Goal: Task Accomplishment & Management: Use online tool/utility

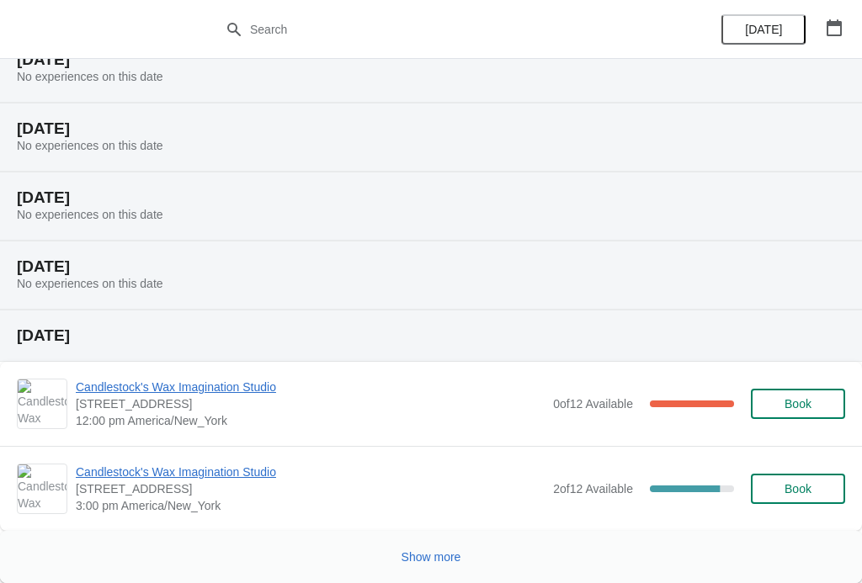
scroll to position [582, 0]
click at [433, 557] on span "Show more" at bounding box center [431, 556] width 60 height 13
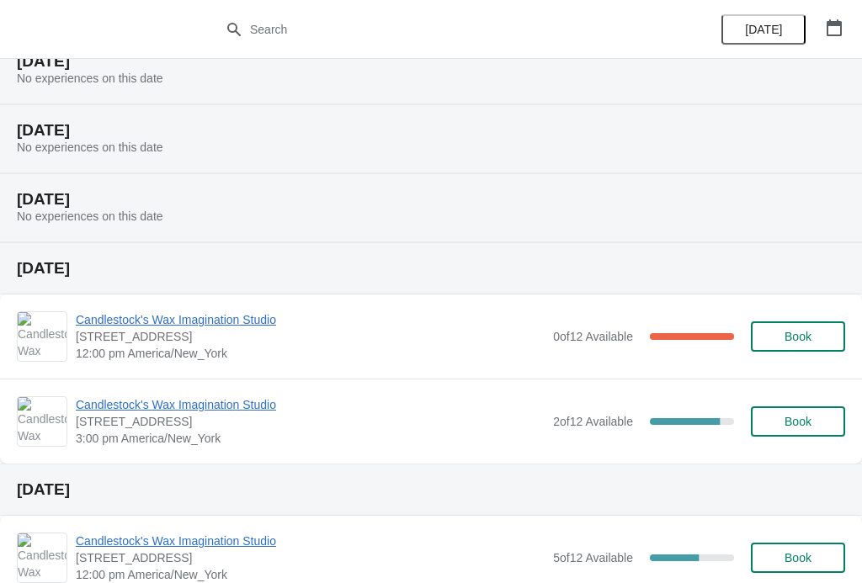
scroll to position [646, 0]
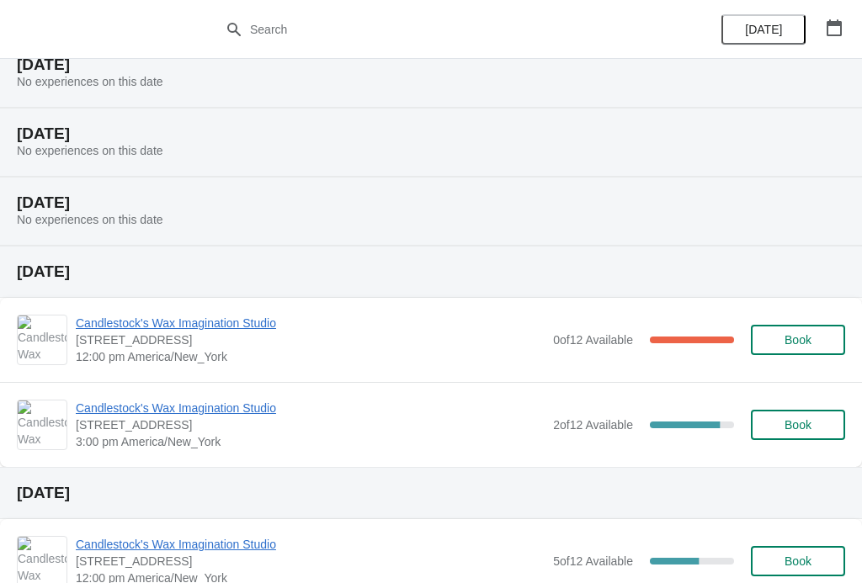
click at [210, 329] on span "Candlestock's Wax Imagination Studio" at bounding box center [310, 323] width 469 height 17
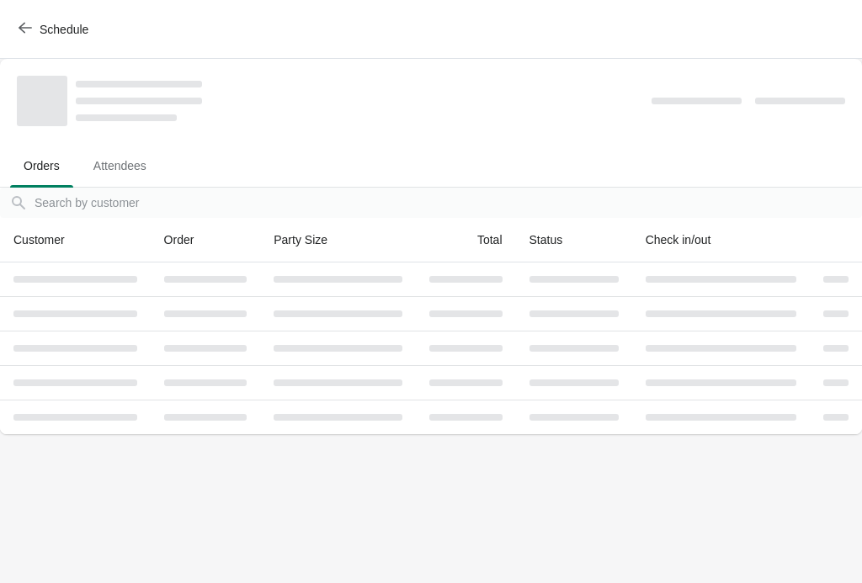
scroll to position [0, 0]
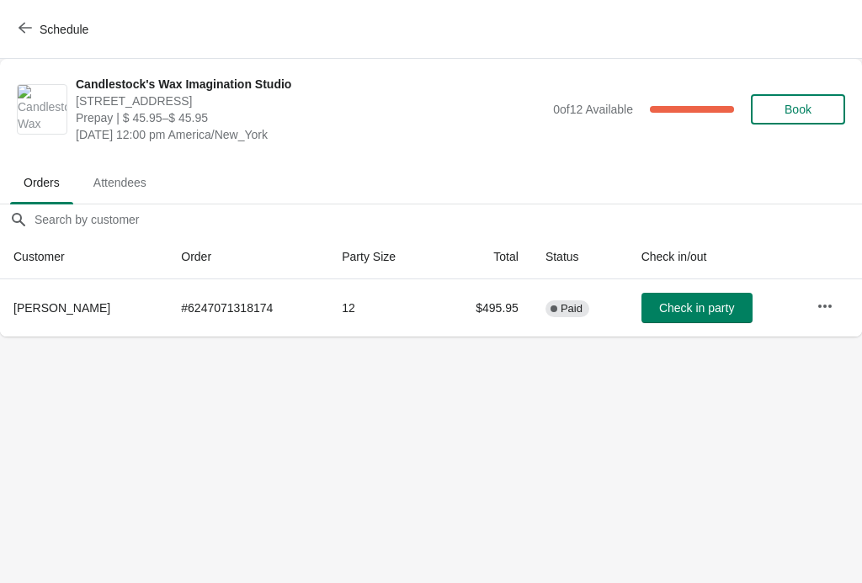
click at [31, 26] on icon "button" at bounding box center [25, 27] width 13 height 13
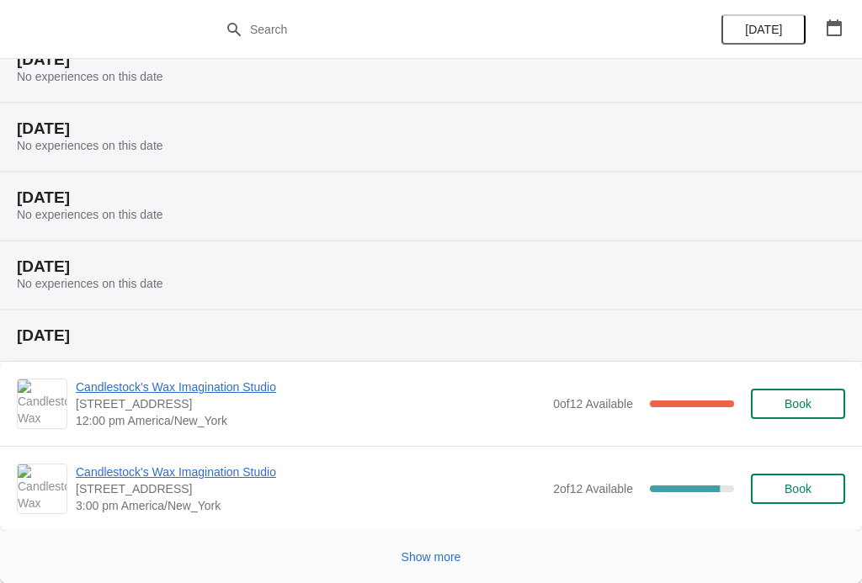
scroll to position [582, 0]
click at [206, 466] on span "Candlestock's Wax Imagination Studio" at bounding box center [310, 472] width 469 height 17
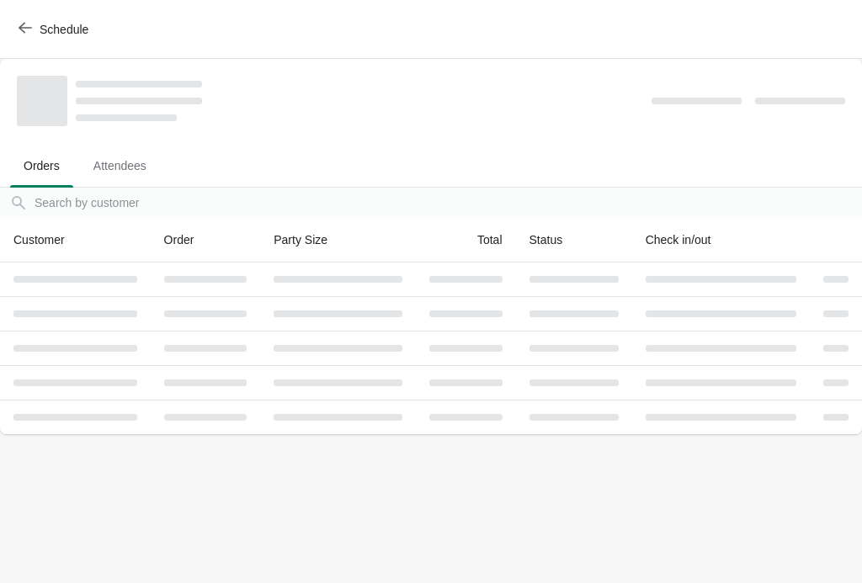
scroll to position [0, 0]
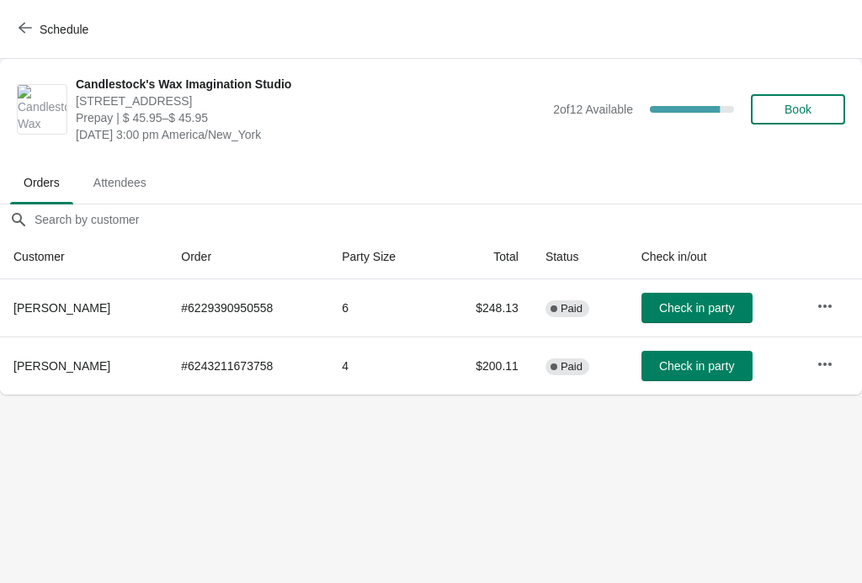
click at [26, 29] on icon "button" at bounding box center [25, 27] width 13 height 13
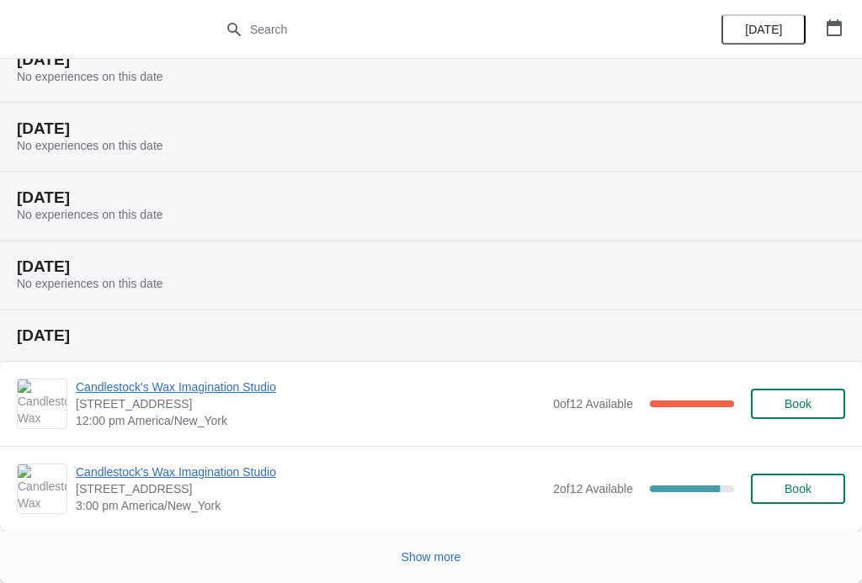
click at [433, 546] on button "Show more" at bounding box center [431, 557] width 73 height 30
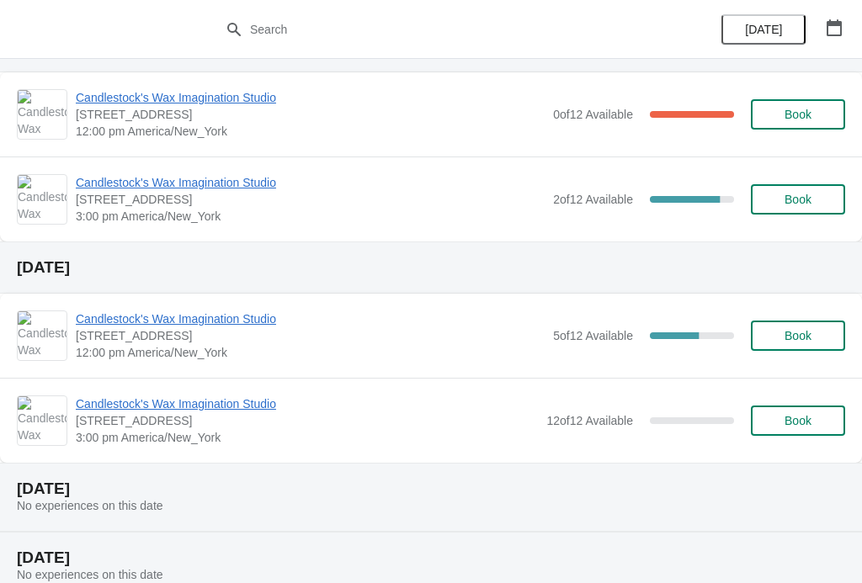
scroll to position [876, 0]
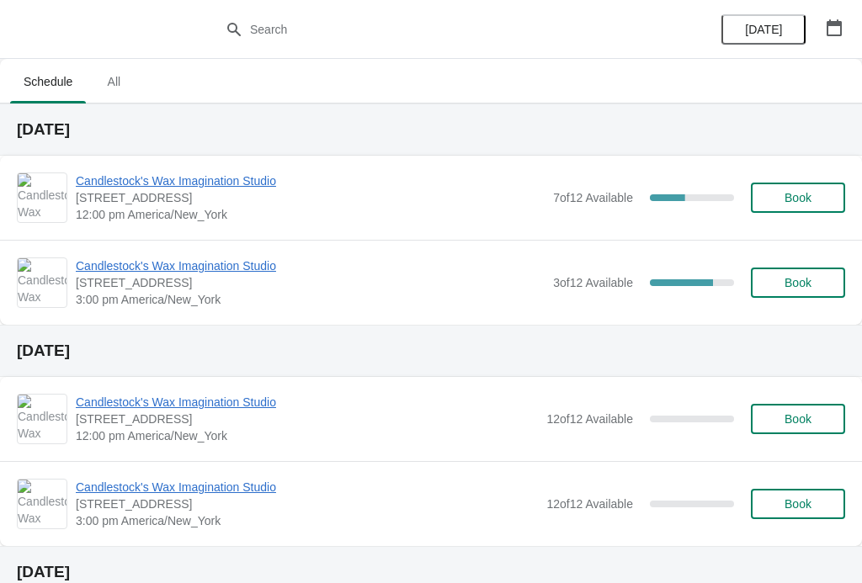
click at [249, 268] on span "Candlestock's Wax Imagination Studio" at bounding box center [310, 266] width 469 height 17
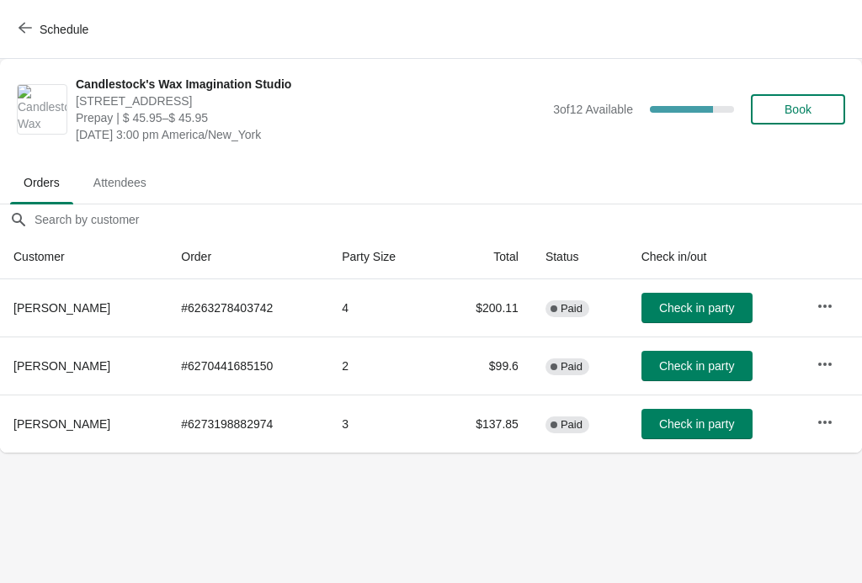
click at [15, 35] on button "Schedule" at bounding box center [54, 29] width 93 height 30
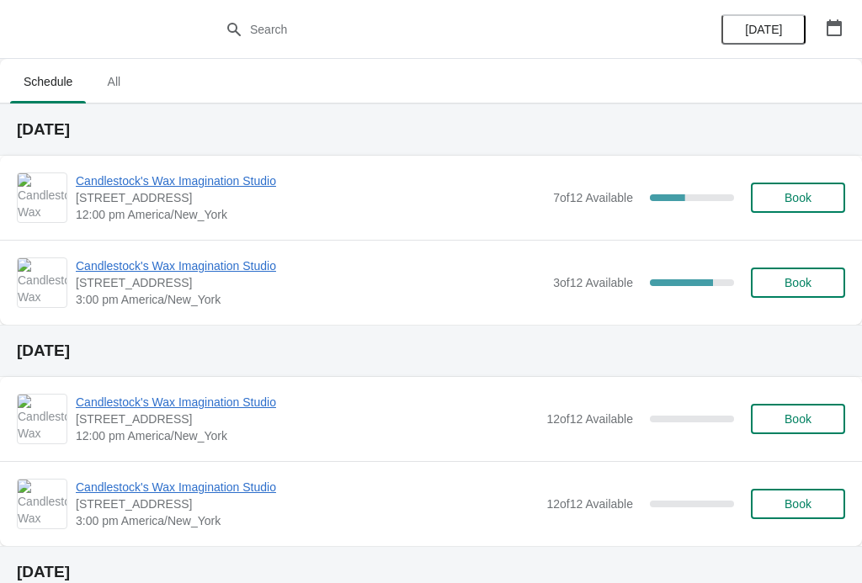
click at [449, 201] on span "[STREET_ADDRESS]" at bounding box center [310, 197] width 469 height 17
click at [265, 173] on span "Candlestock's Wax Imagination Studio" at bounding box center [310, 181] width 469 height 17
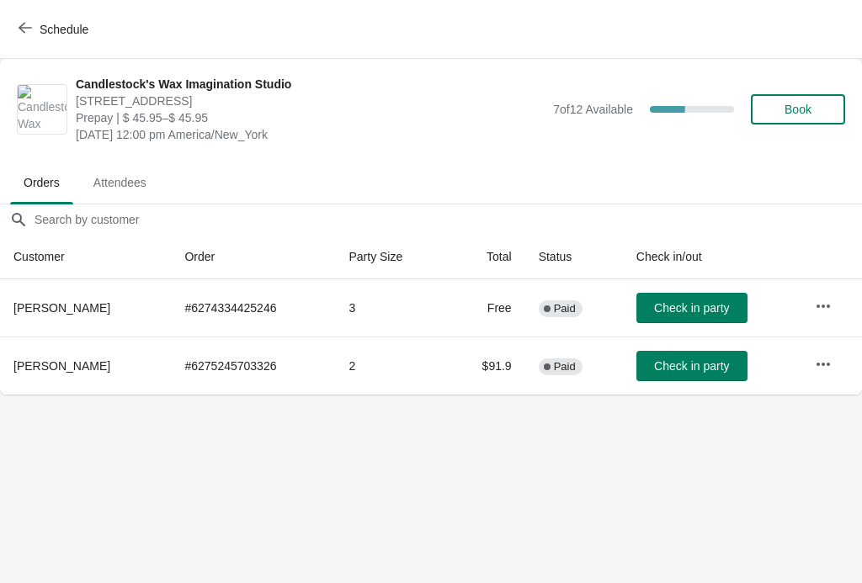
click at [704, 321] on button "Check in party" at bounding box center [691, 308] width 111 height 30
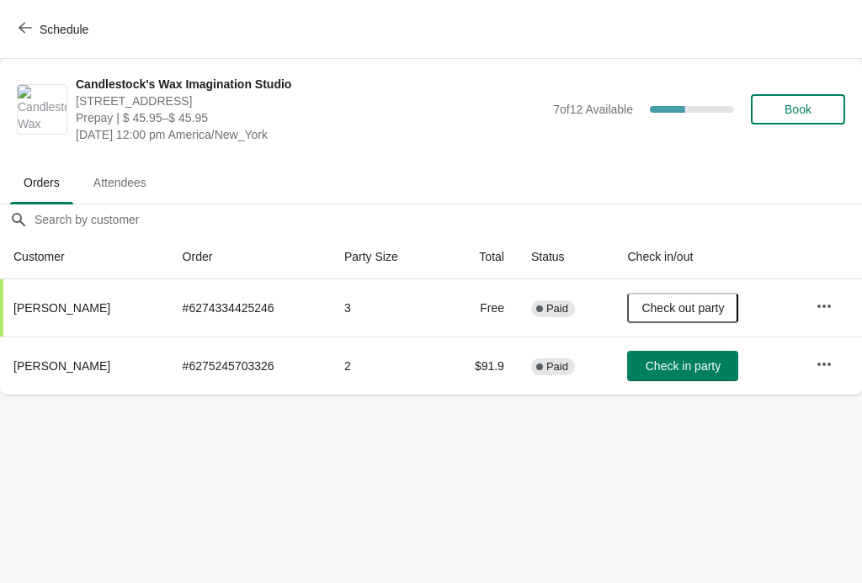
click at [693, 359] on span "Check in party" at bounding box center [683, 365] width 75 height 13
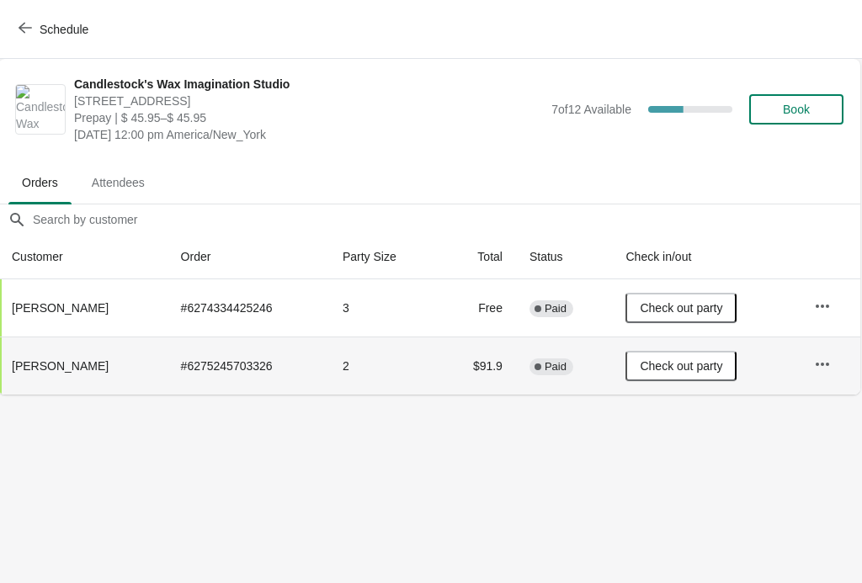
scroll to position [0, 1]
click at [31, 32] on icon "button" at bounding box center [25, 27] width 13 height 13
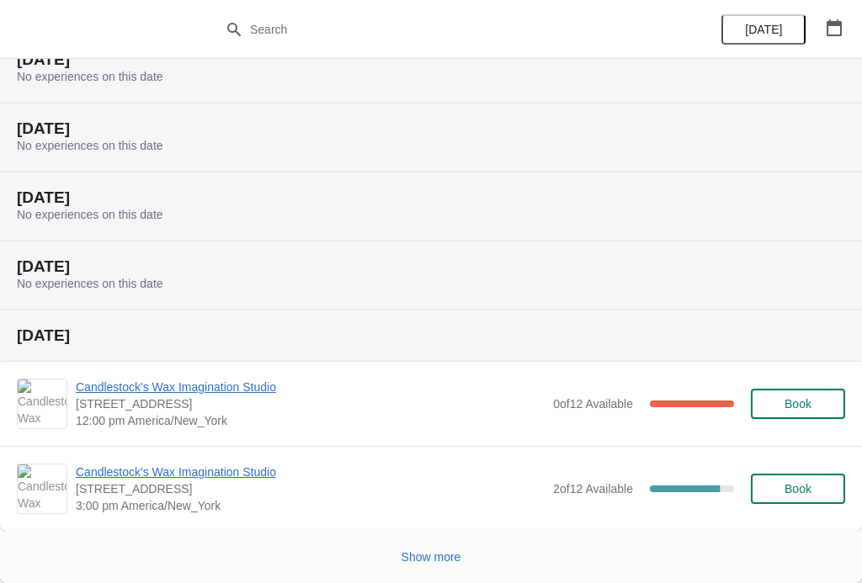
click at [421, 561] on span "Show more" at bounding box center [431, 556] width 60 height 13
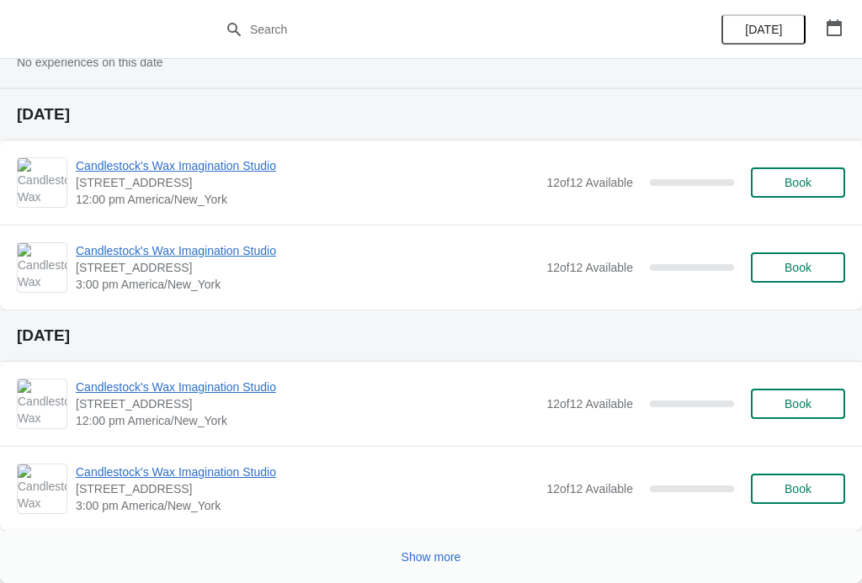
scroll to position [1591, 0]
click at [428, 556] on span "Show more" at bounding box center [431, 556] width 60 height 13
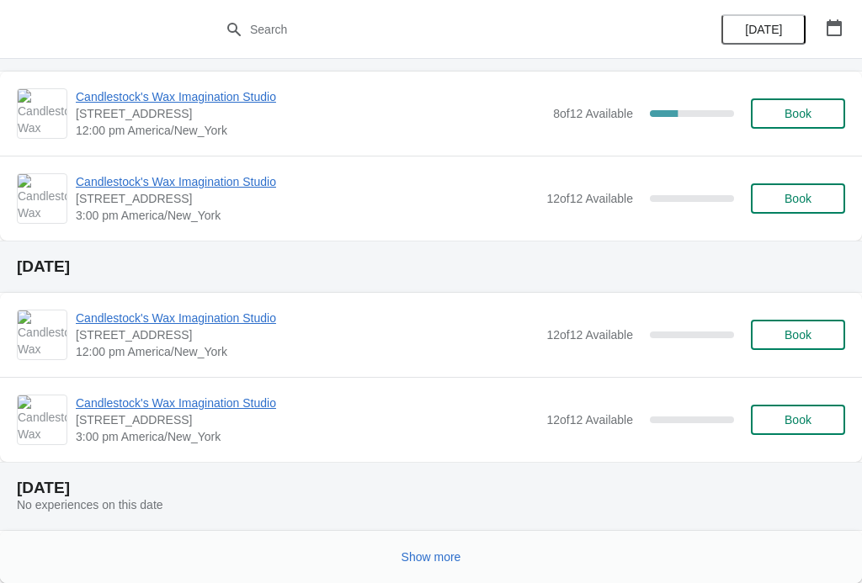
scroll to position [2447, 0]
click at [419, 552] on span "Show more" at bounding box center [431, 556] width 60 height 13
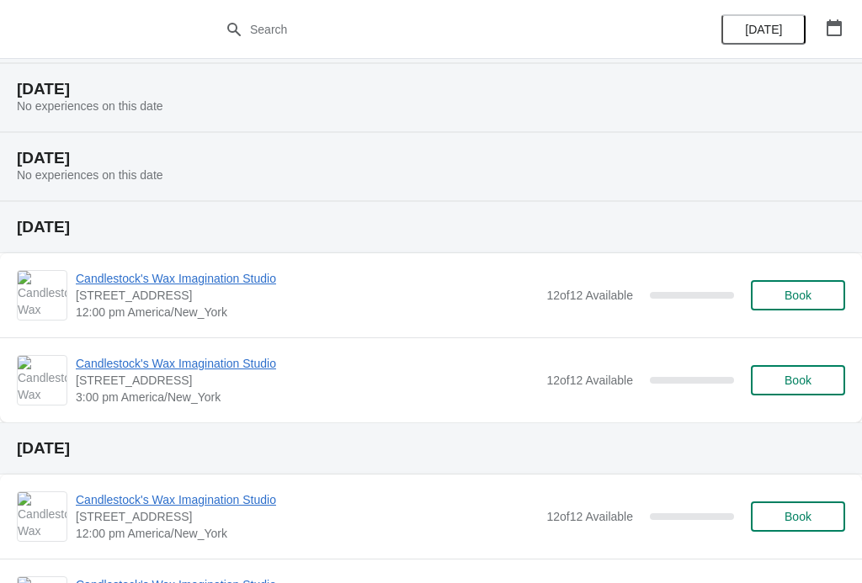
scroll to position [3053, 0]
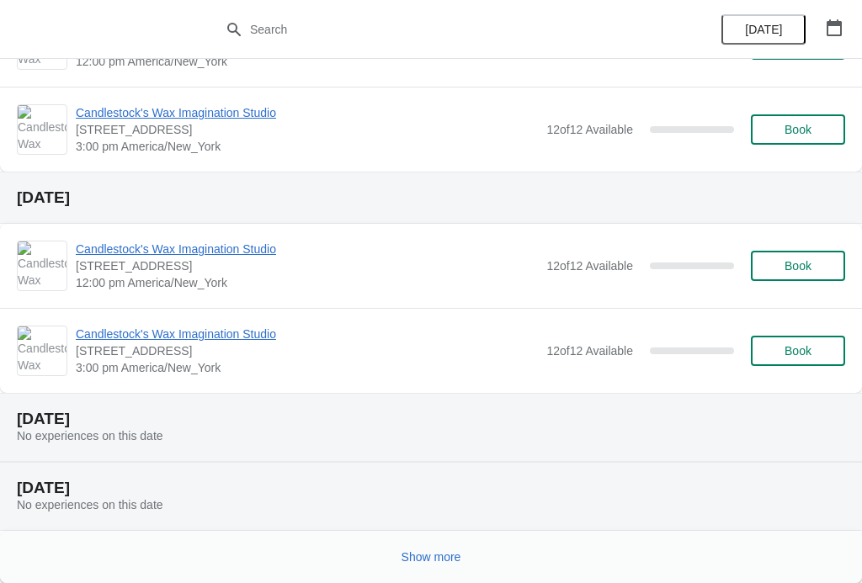
click at [429, 555] on span "Show more" at bounding box center [431, 556] width 60 height 13
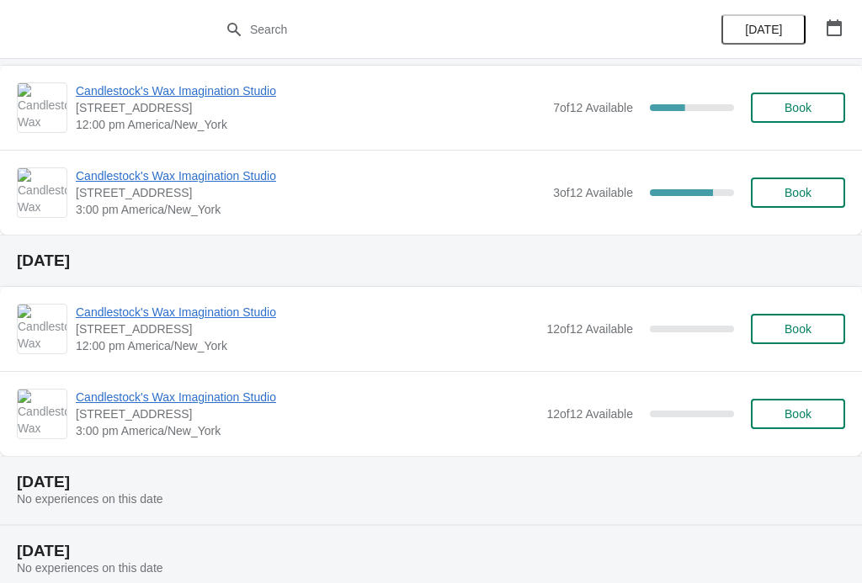
scroll to position [87, 0]
